Goal: Transaction & Acquisition: Subscribe to service/newsletter

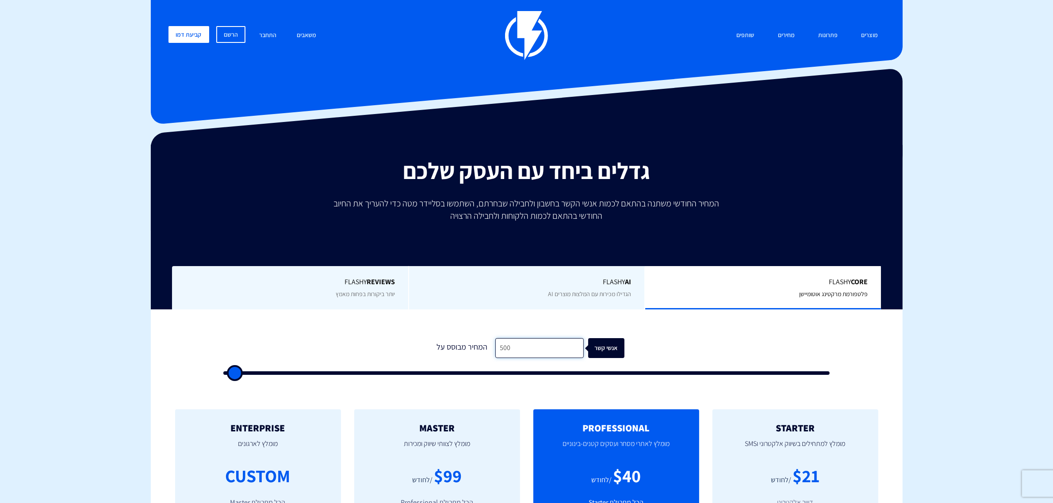
click at [508, 353] on input "500" at bounding box center [539, 348] width 88 height 20
type input "3"
type input "500"
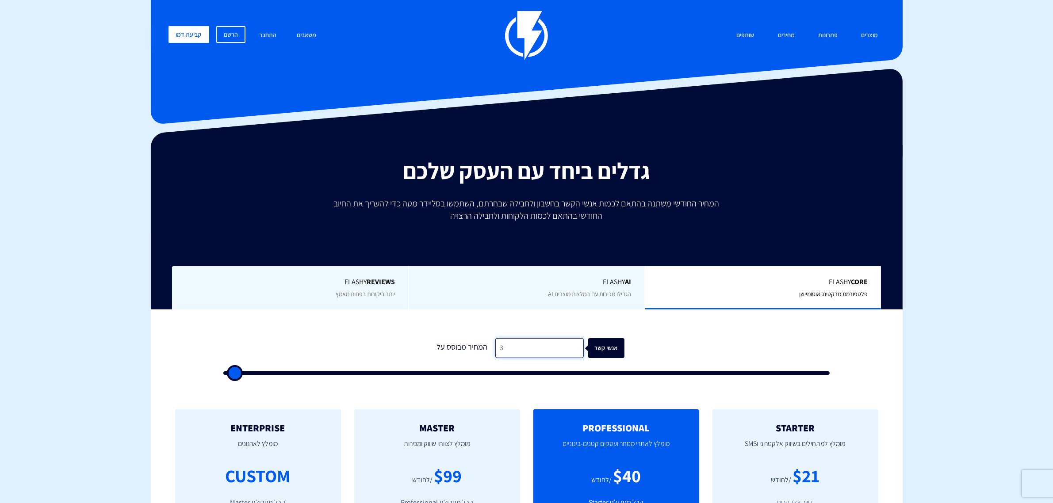
type input "30"
type input "500"
type input "300"
type input "500"
type input "3,000"
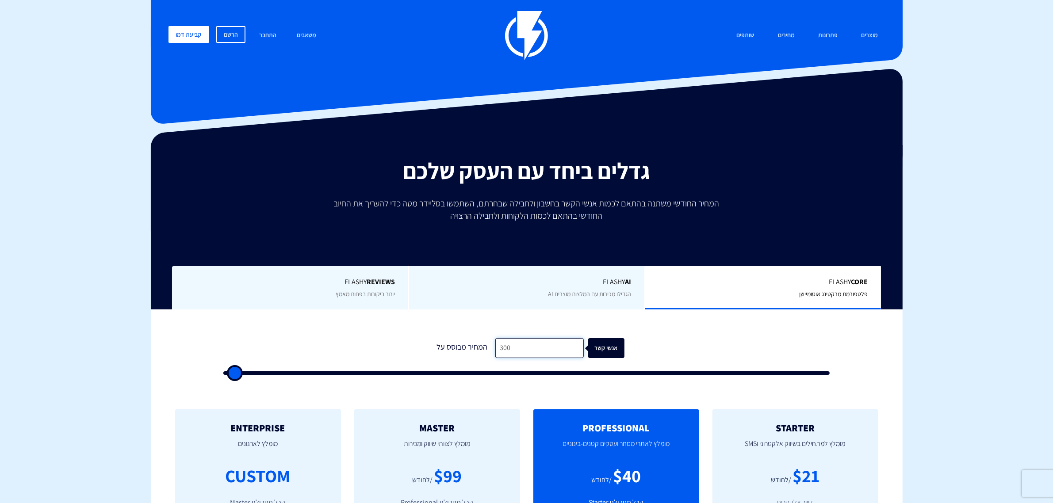
type input "3000"
type input "30,000"
type input "30000"
type input "30,000"
